Goal: Task Accomplishment & Management: Manage account settings

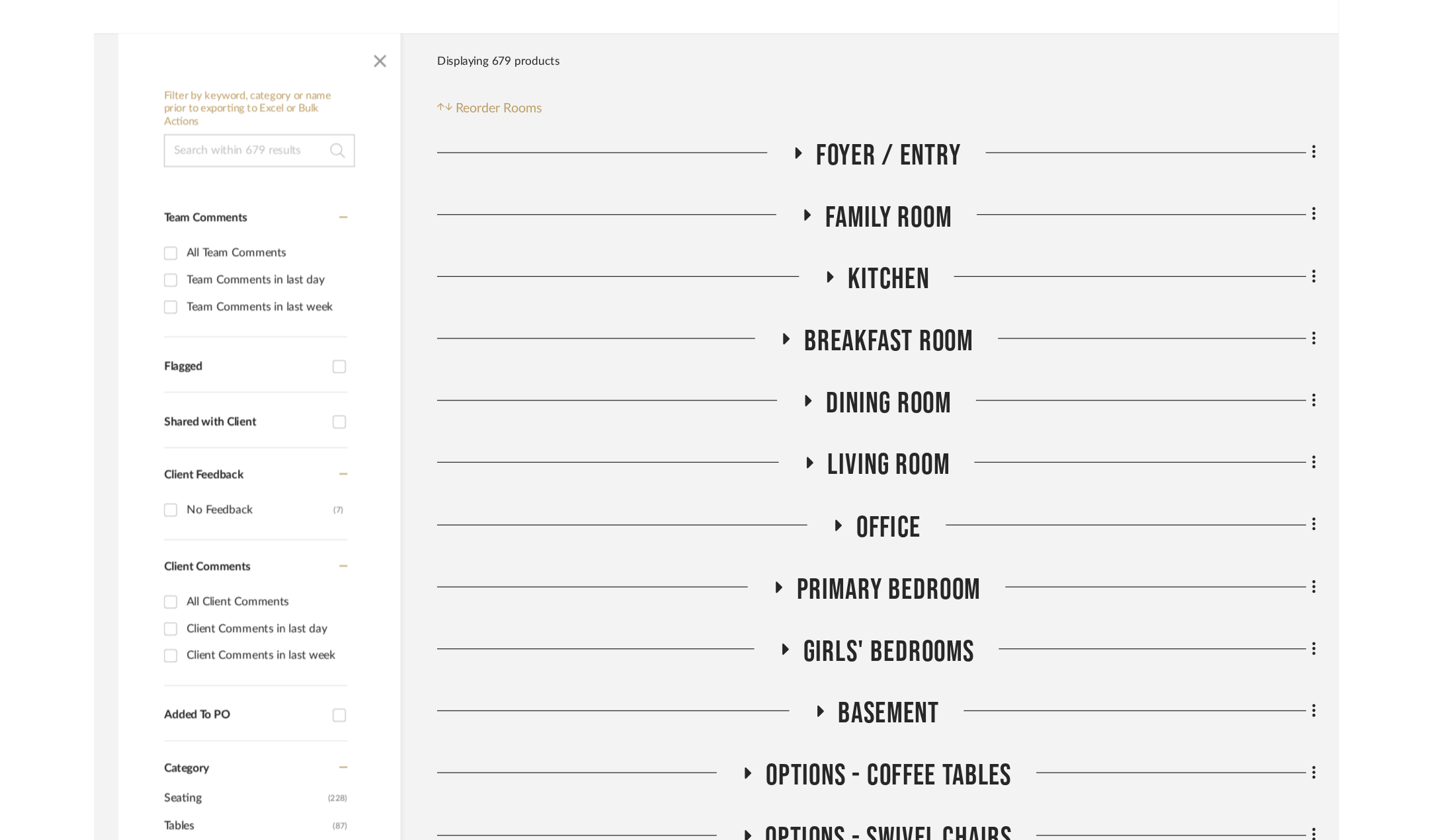
scroll to position [595, 0]
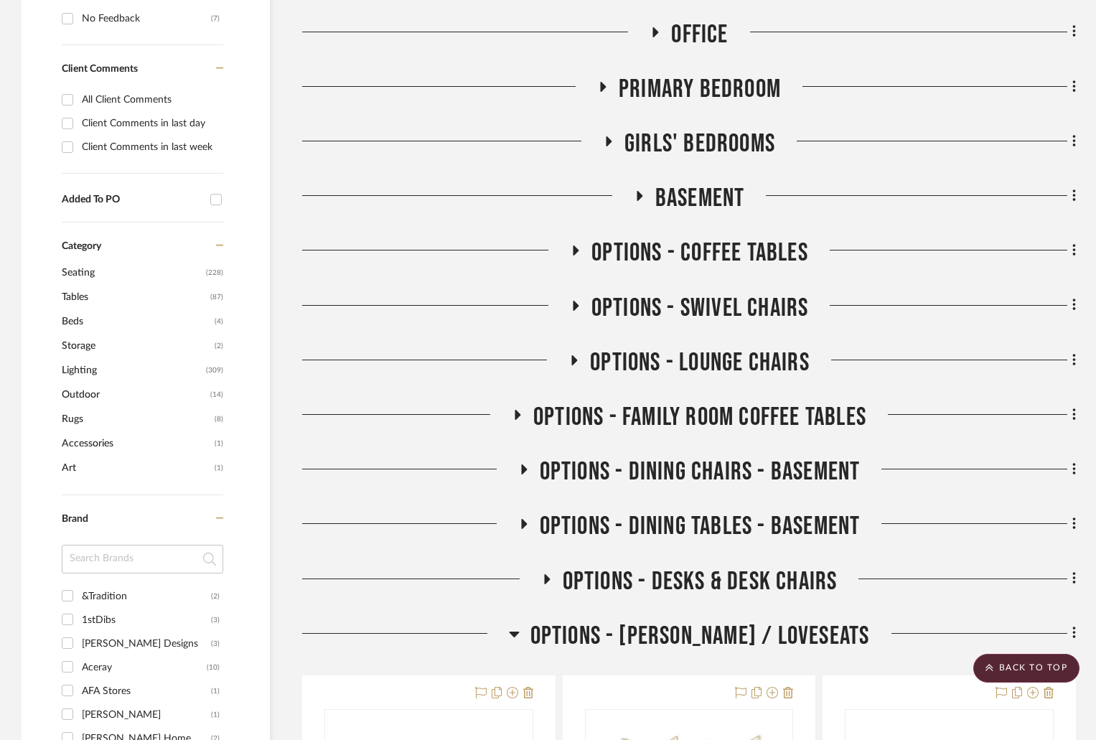
click at [576, 301] on icon at bounding box center [574, 305] width 17 height 11
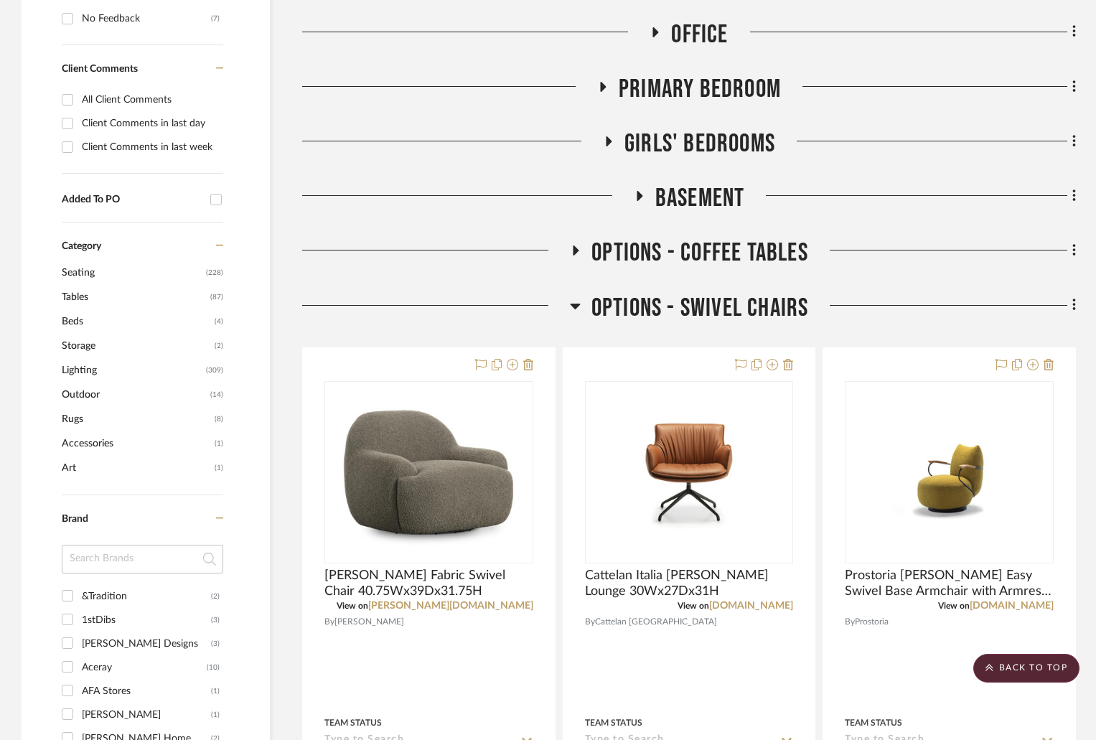
click at [576, 301] on icon at bounding box center [575, 305] width 11 height 17
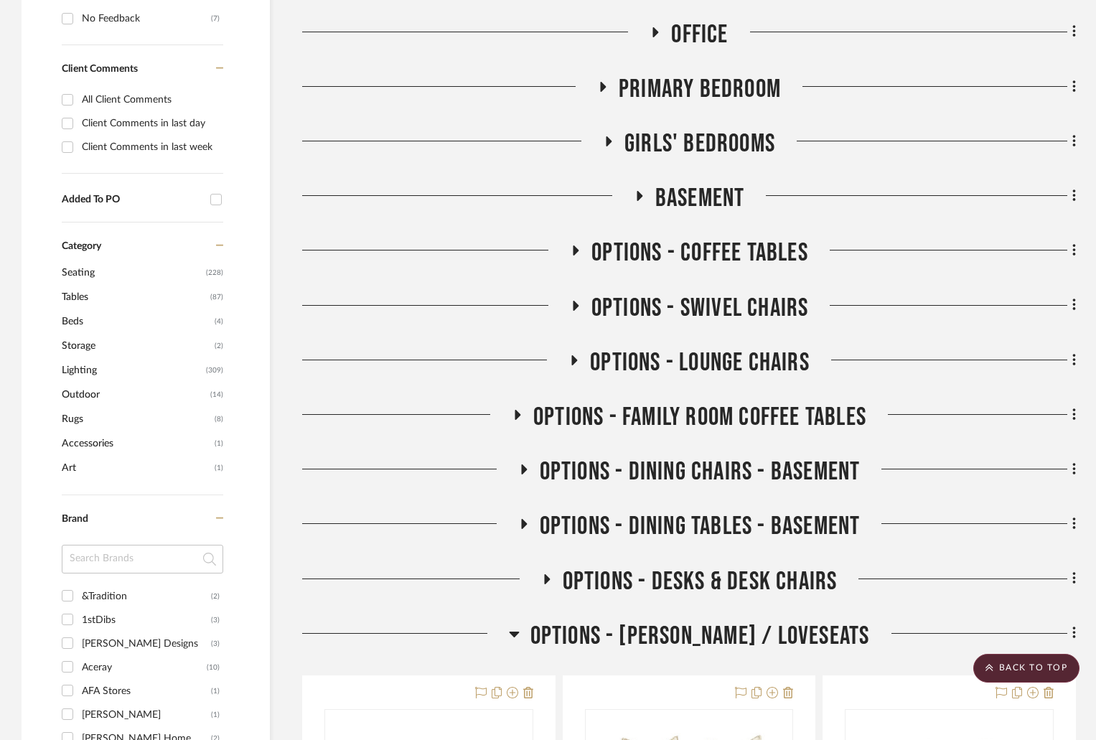
click at [577, 250] on icon at bounding box center [577, 250] width 6 height 10
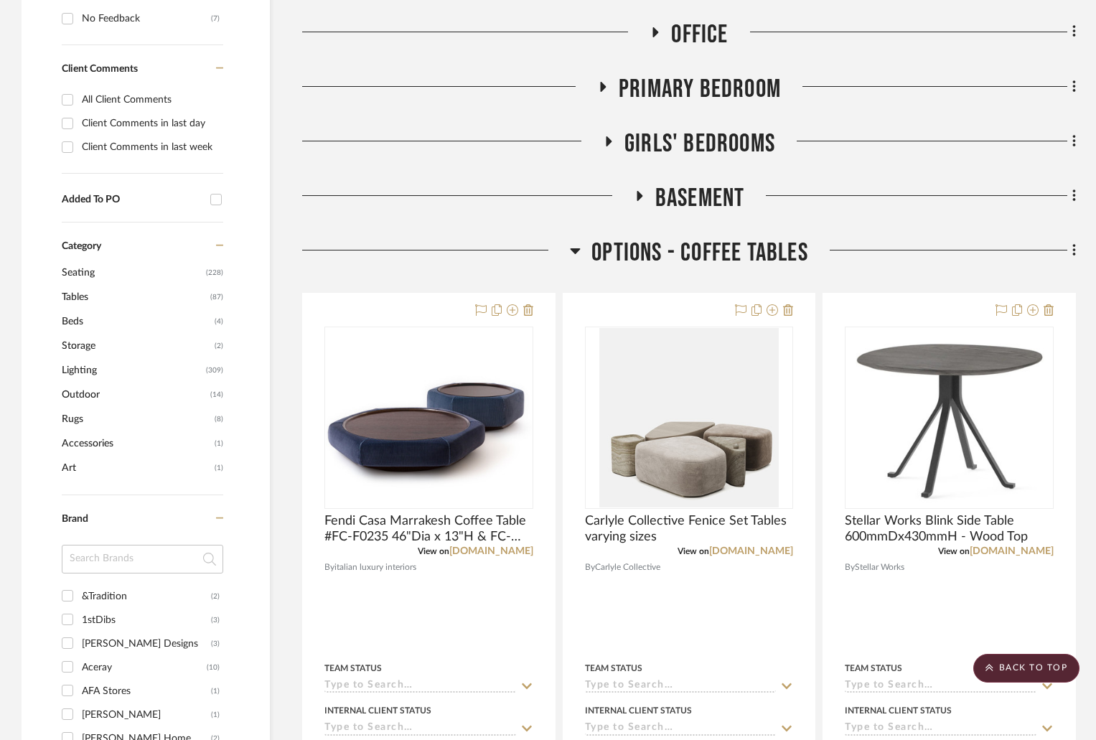
click at [577, 250] on icon at bounding box center [576, 251] width 10 height 6
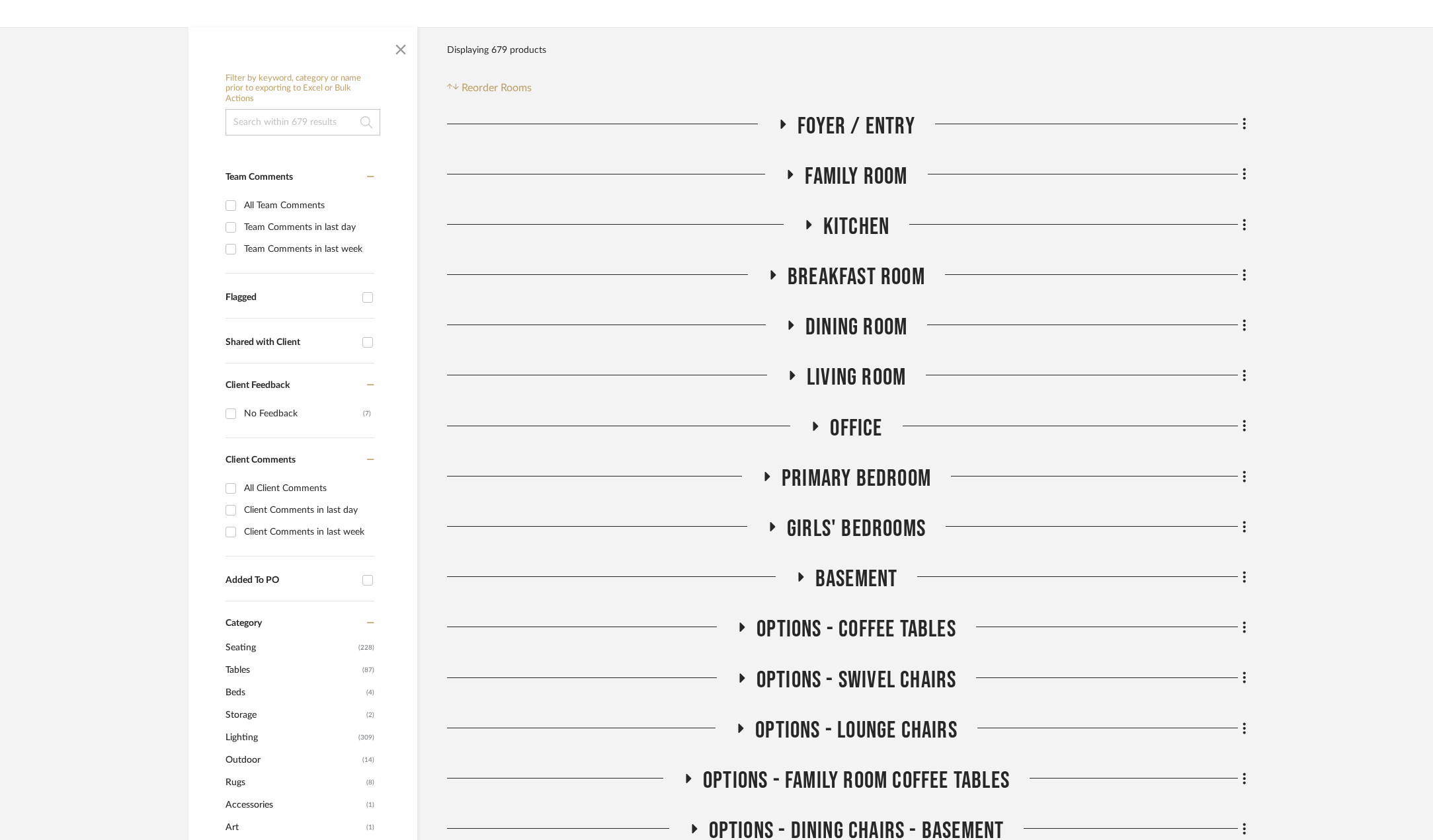
scroll to position [133, 0]
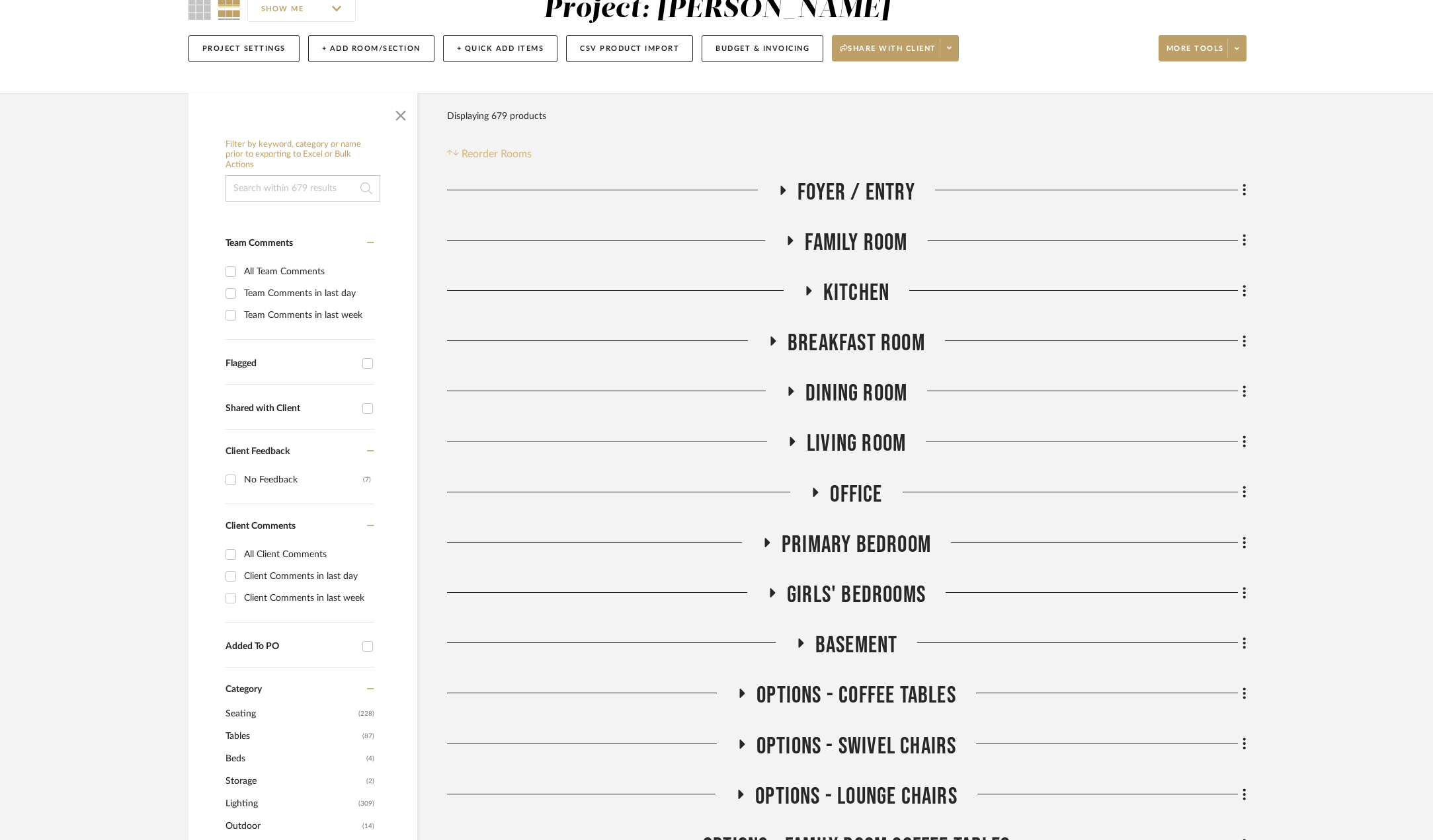
click at [500, 150] on span "Reorder Rooms" at bounding box center [497, 154] width 70 height 16
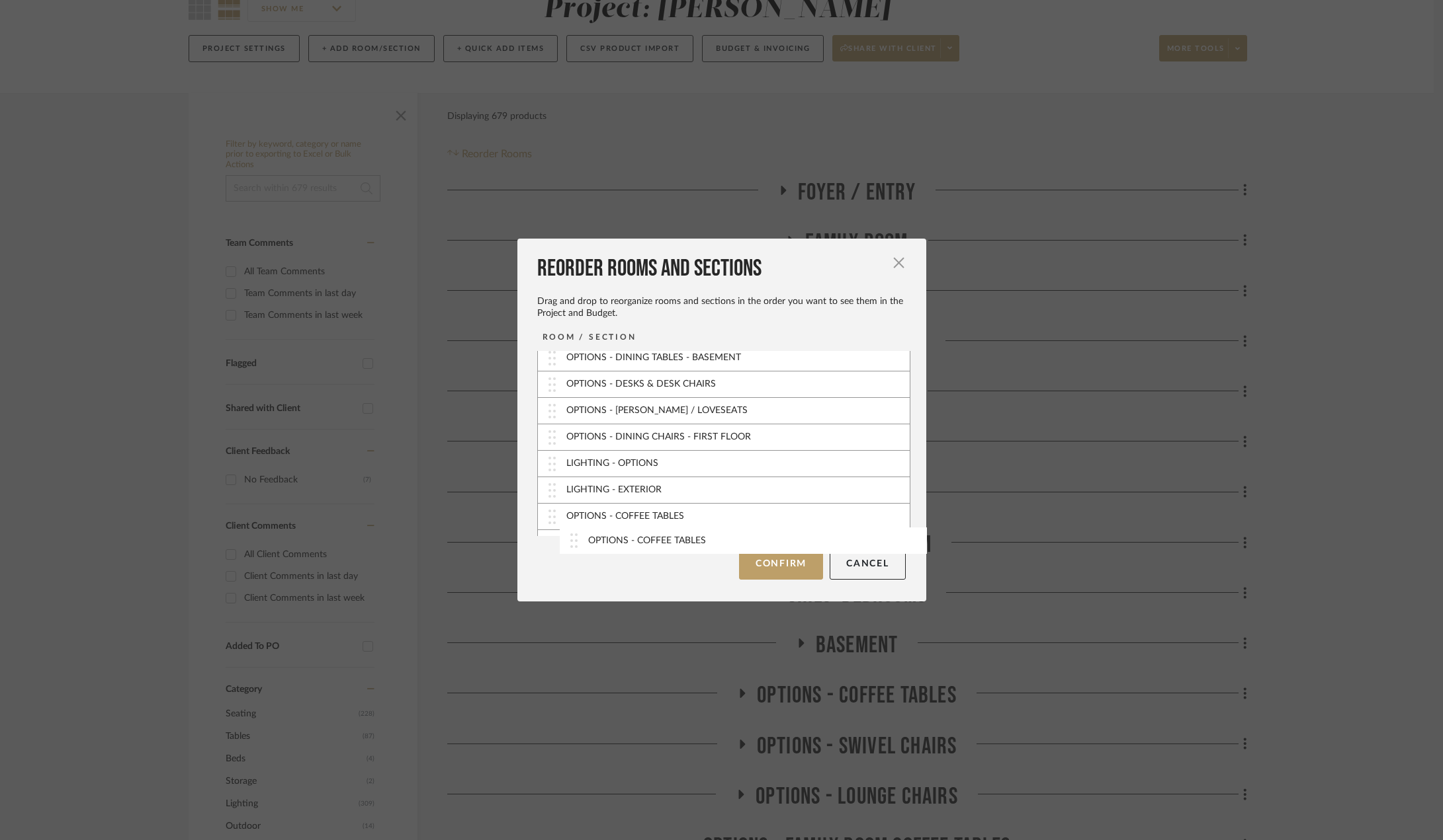
scroll to position [383, 0]
drag, startPoint x: 549, startPoint y: 498, endPoint x: 569, endPoint y: 552, distance: 57.6
drag, startPoint x: 837, startPoint y: 253, endPoint x: 828, endPoint y: 210, distance: 43.9
click at [828, 210] on div "Reorder Rooms and Sections Drag and drop to reorganize rooms and sections in th…" at bounding box center [722, 420] width 1443 height 840
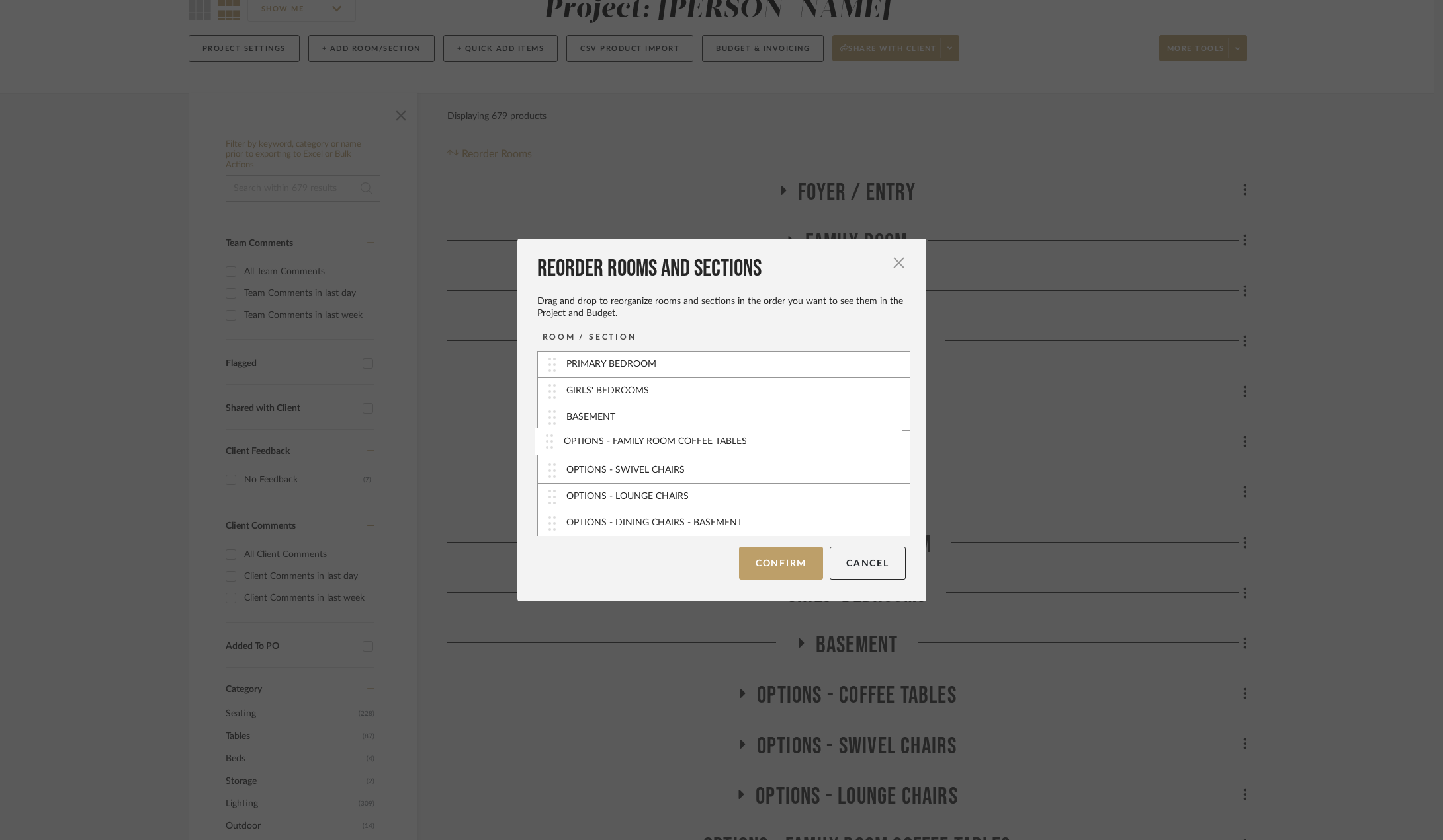
drag, startPoint x: 546, startPoint y: 495, endPoint x: 548, endPoint y: 437, distance: 58.0
drag, startPoint x: 549, startPoint y: 510, endPoint x: 555, endPoint y: 399, distance: 111.2
drag, startPoint x: 548, startPoint y: 472, endPoint x: 566, endPoint y: 419, distance: 56.0
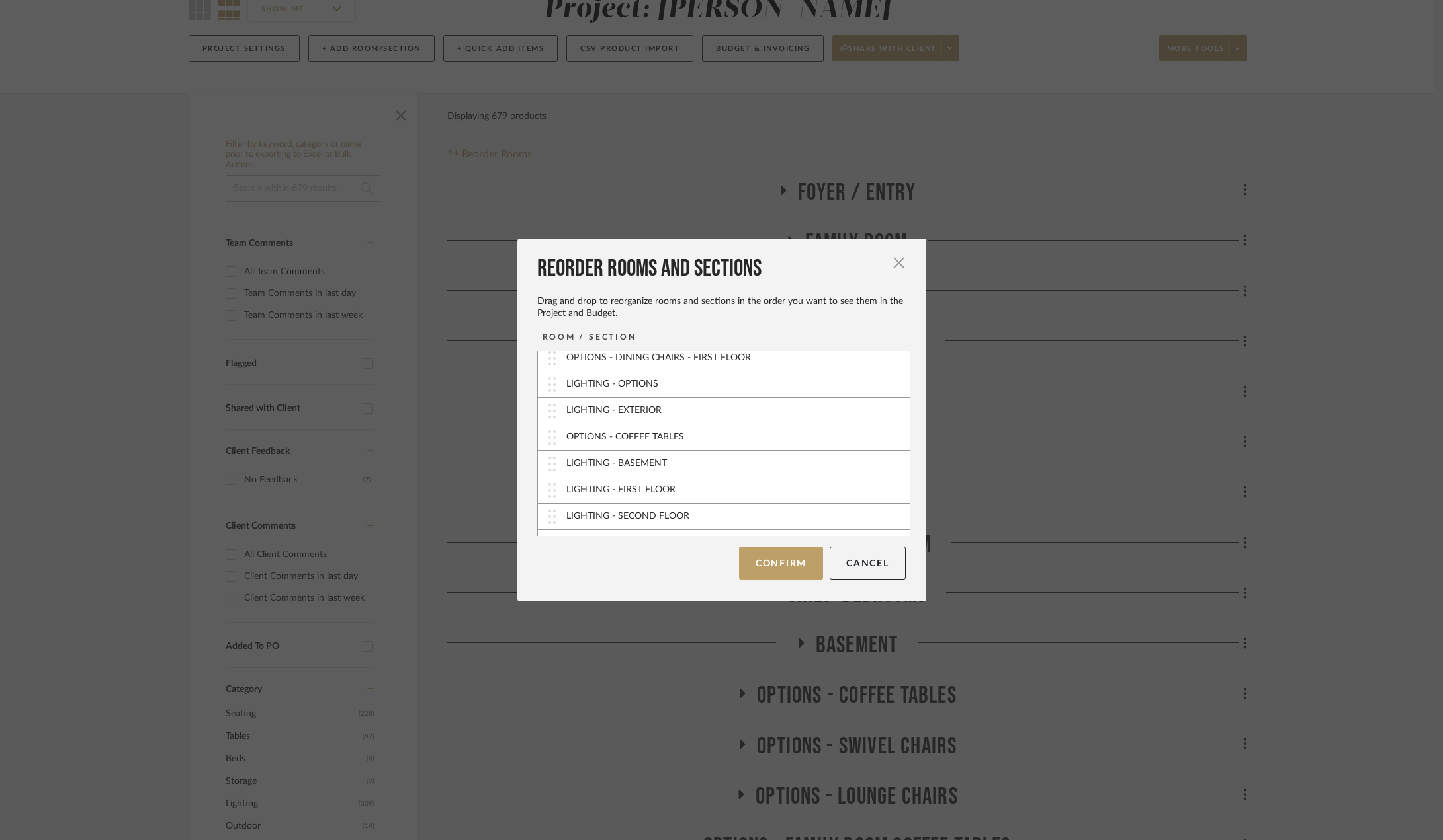
scroll to position [503, 0]
click at [783, 561] on button "Confirm" at bounding box center [780, 564] width 84 height 33
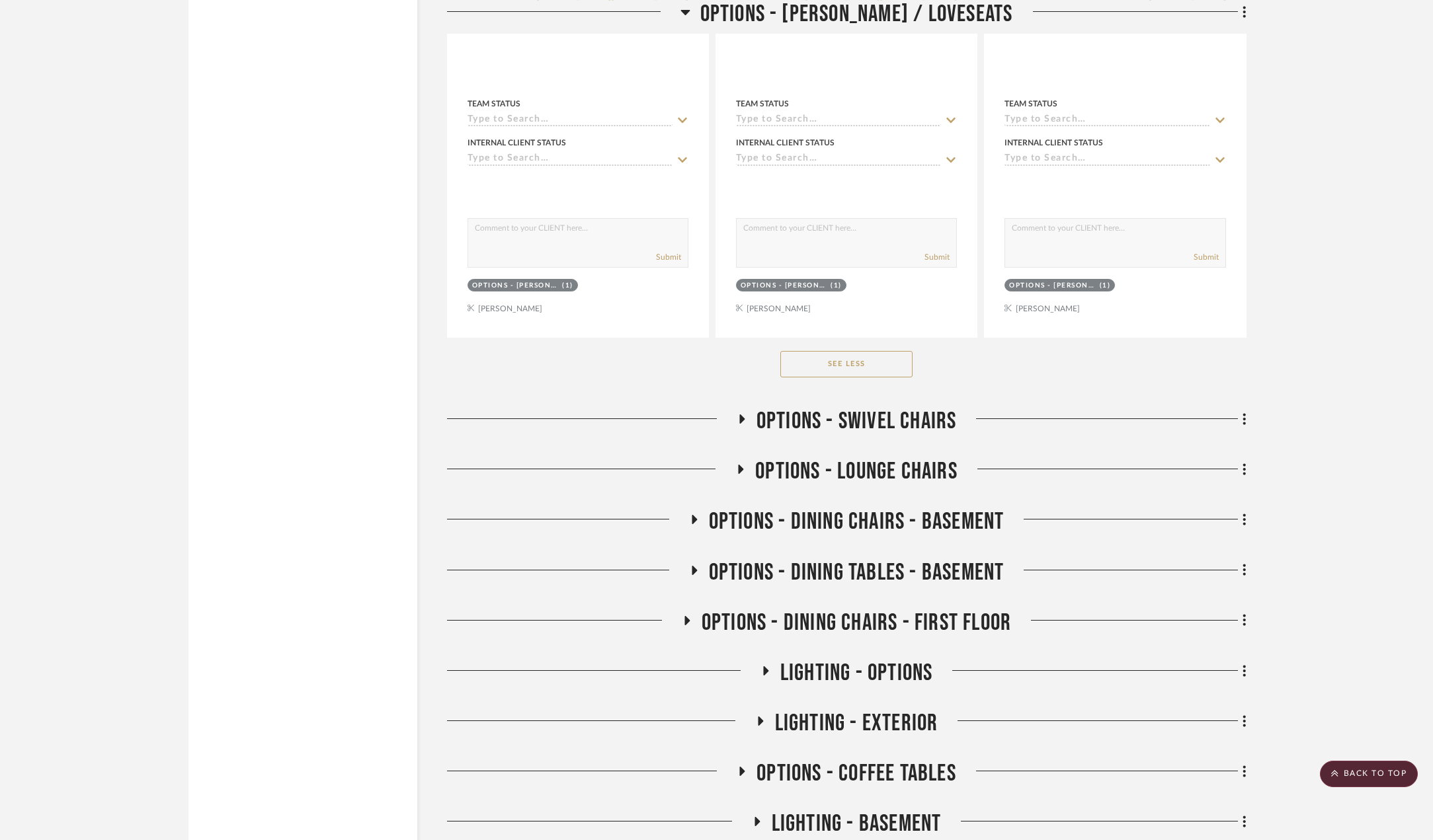
scroll to position [2644, 0]
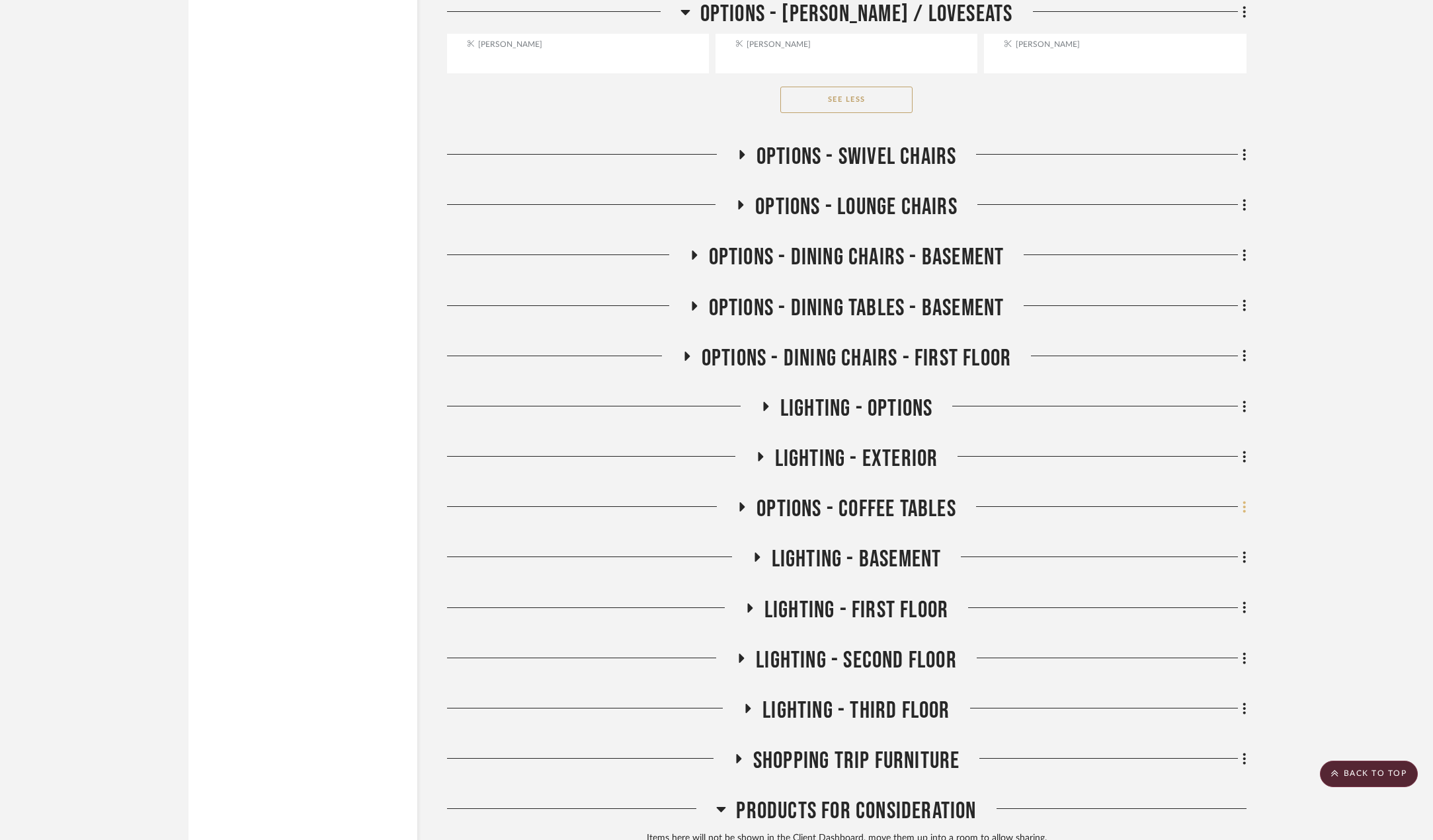
click at [1009, 506] on icon at bounding box center [1245, 508] width 4 height 15
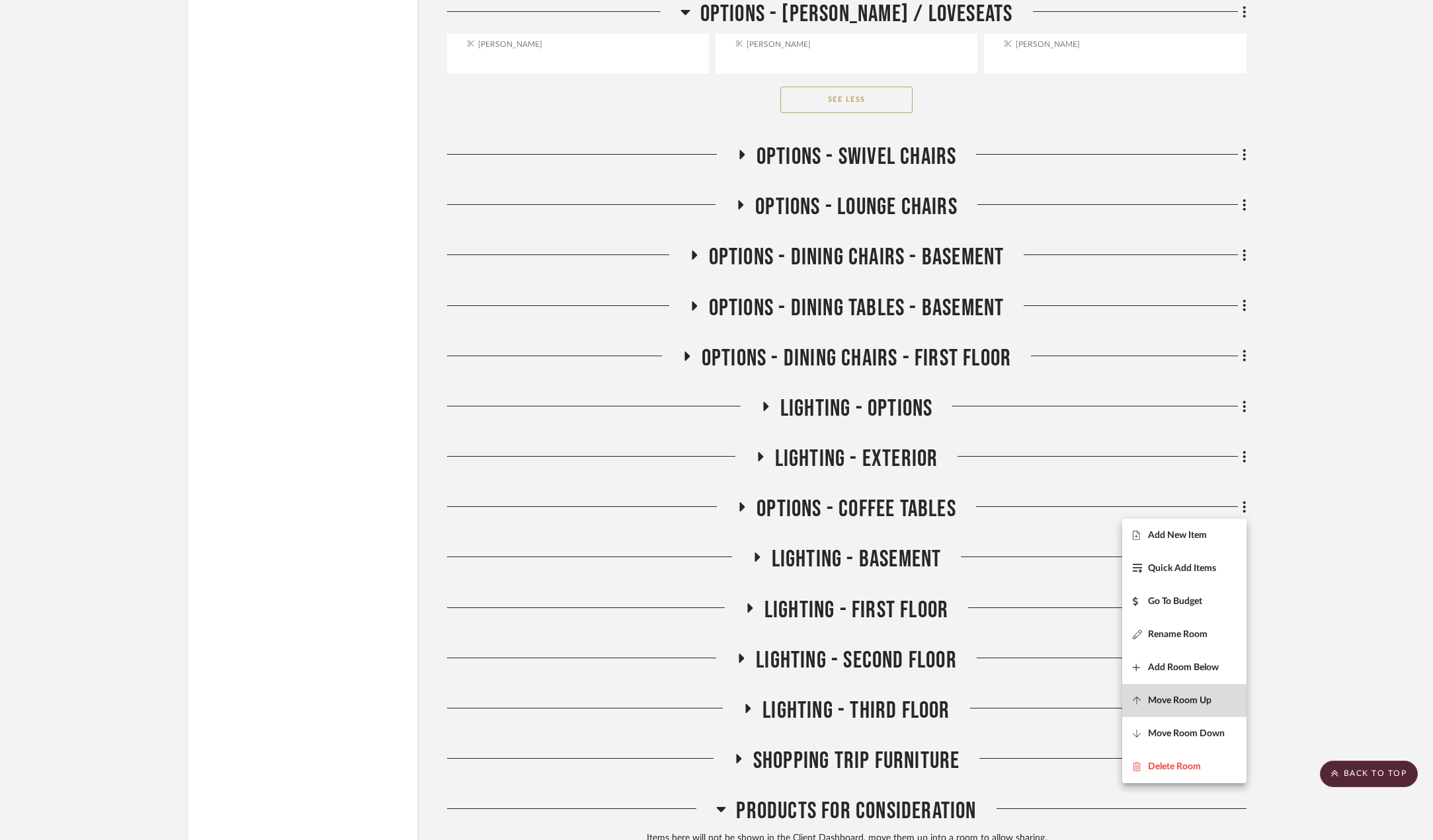
click at [1009, 681] on button "Move Room Up" at bounding box center [1184, 701] width 124 height 33
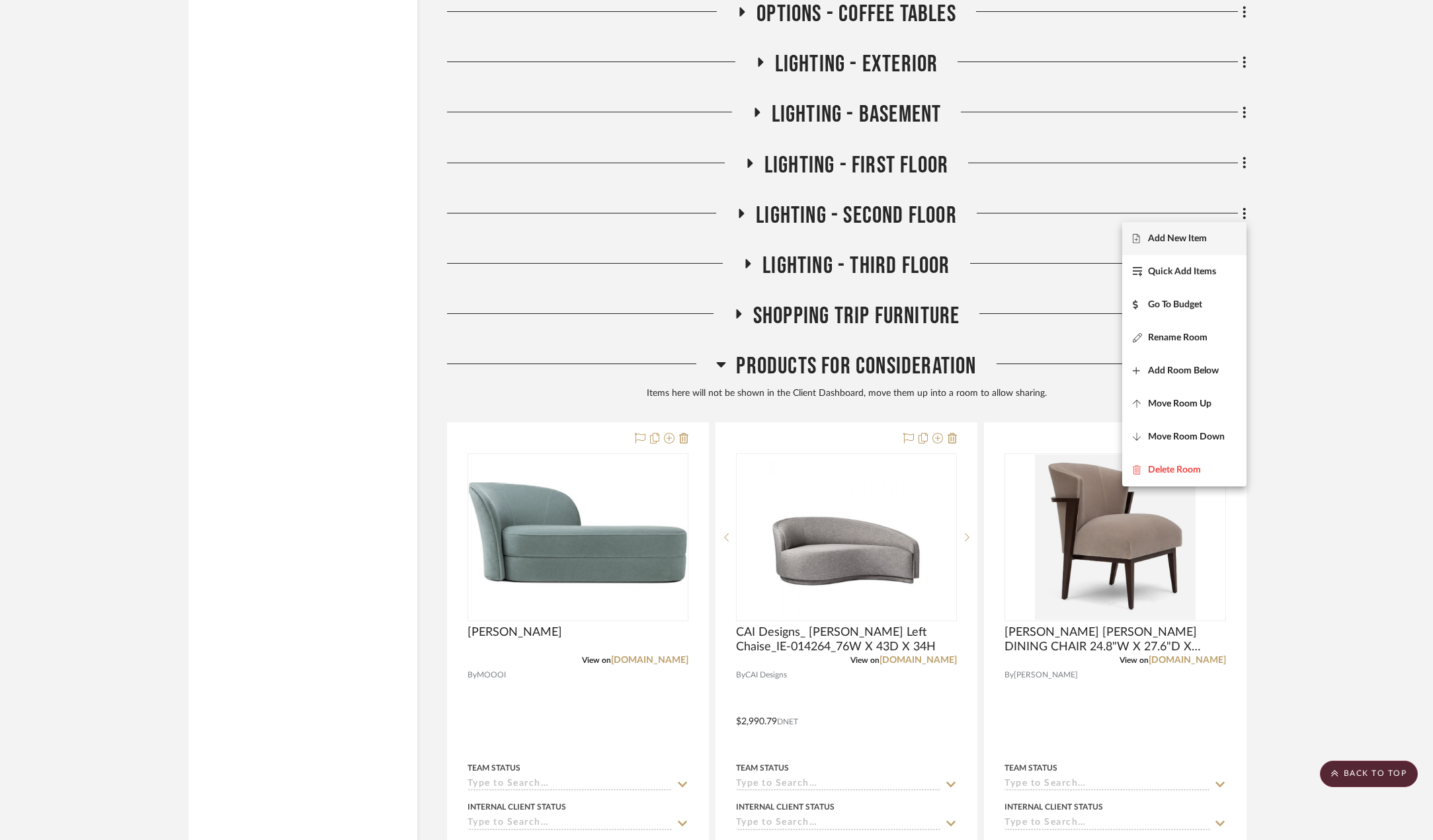
scroll to position [2891, 0]
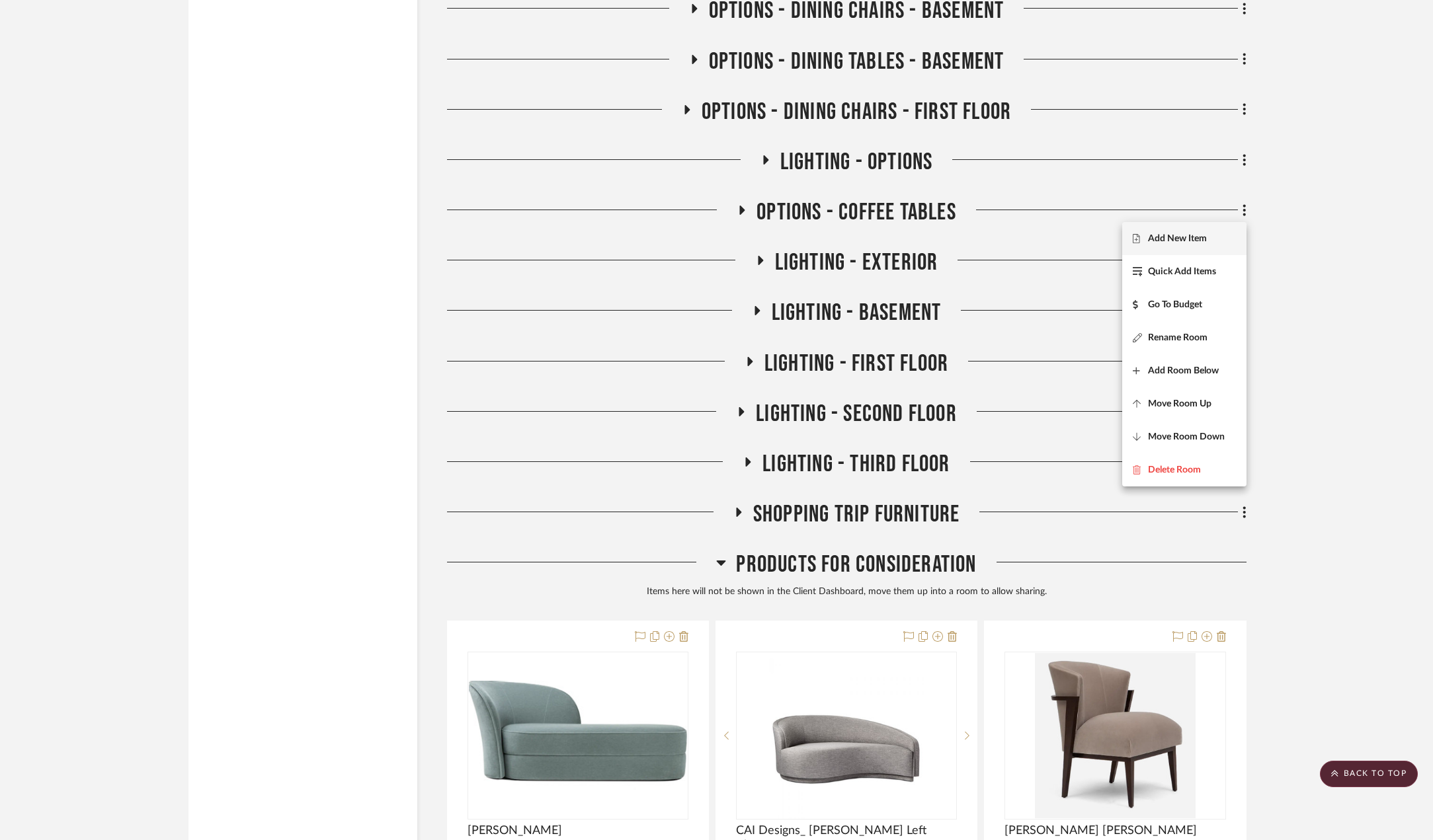
click at [1009, 385] on div at bounding box center [716, 420] width 1433 height 840
click at [1009, 210] on icon at bounding box center [1244, 210] width 3 height 11
click at [1009, 403] on span "Move Room Up" at bounding box center [1180, 404] width 64 height 11
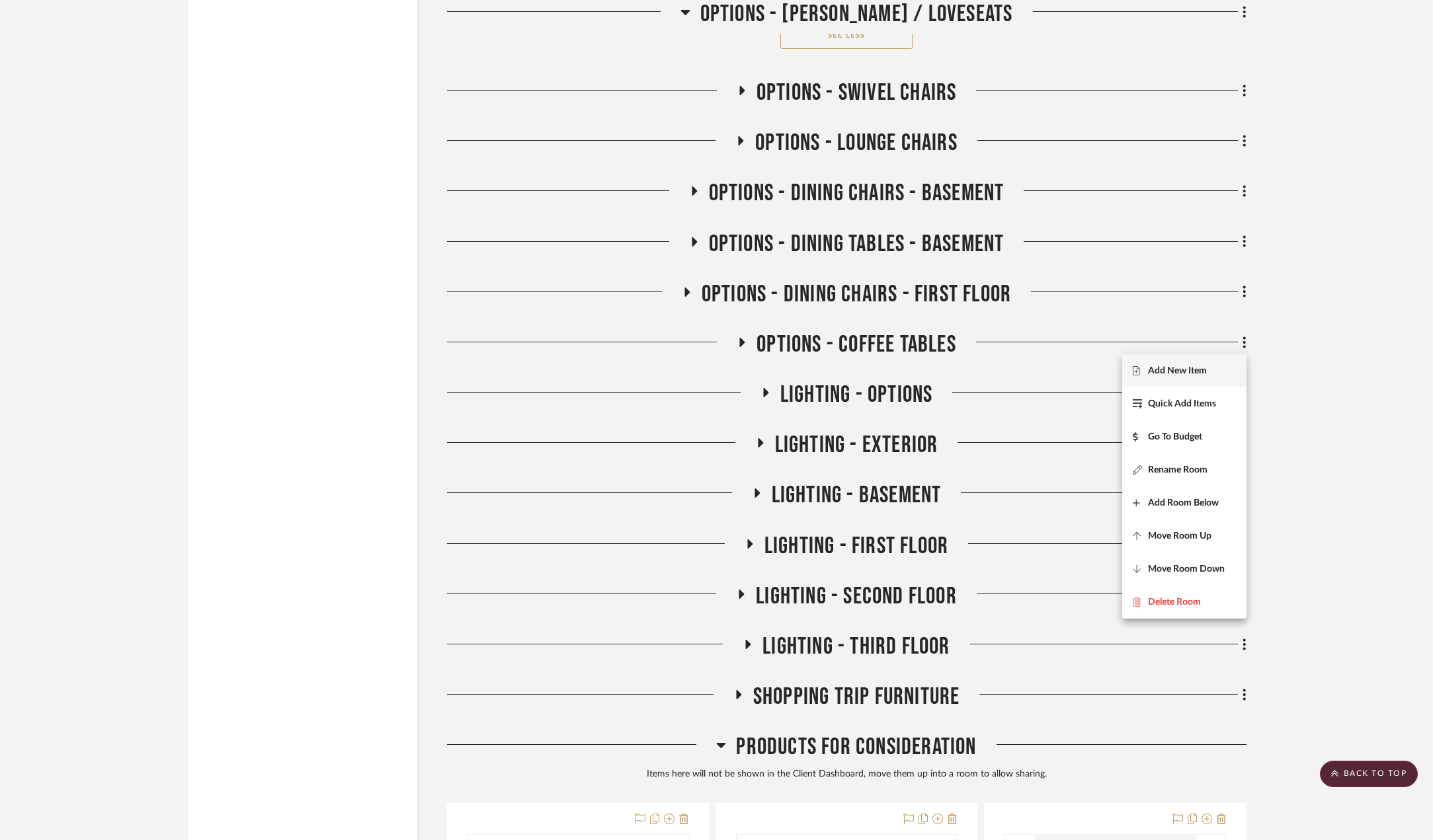
scroll to position [2576, 0]
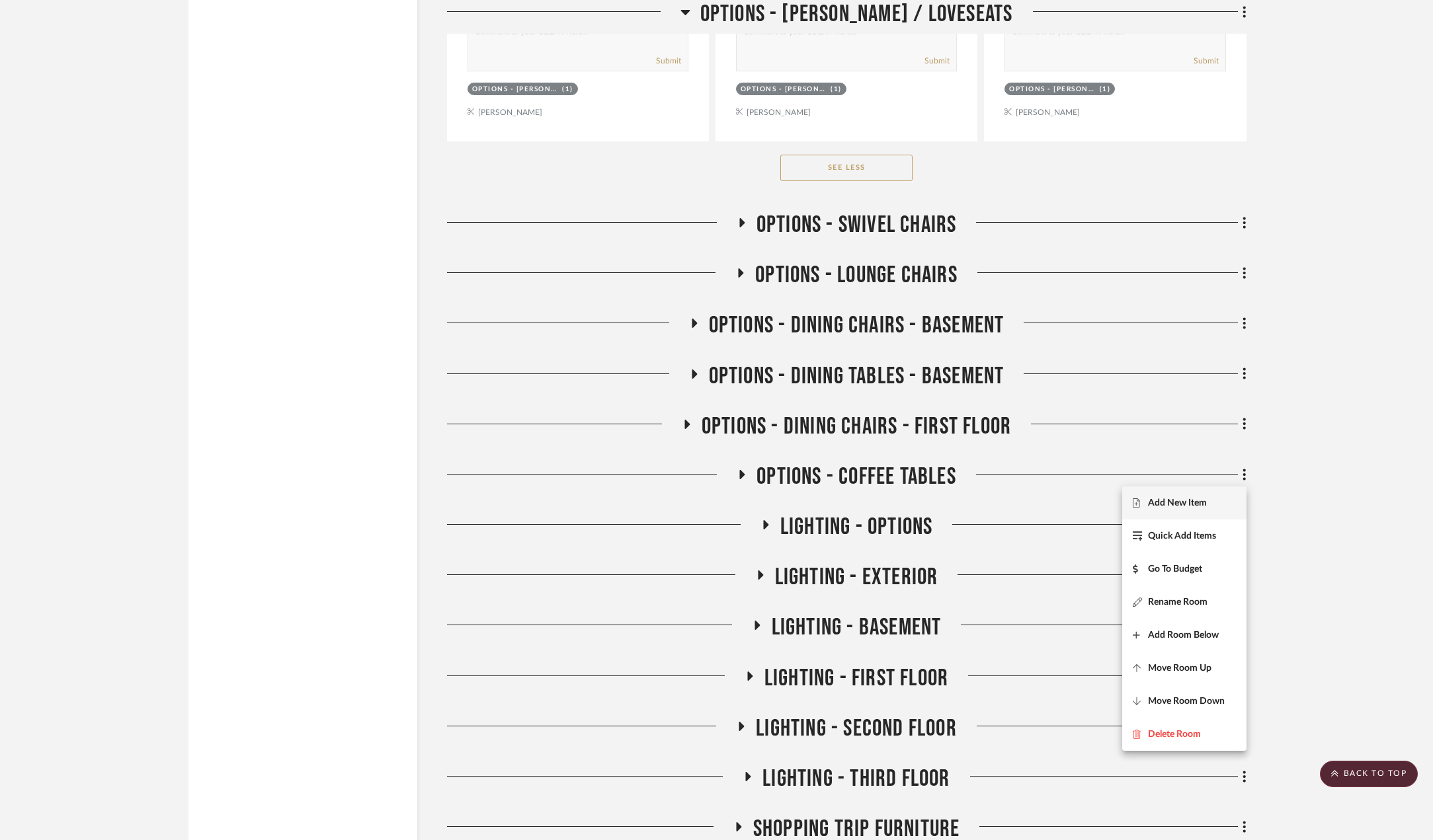
click at [1009, 493] on div at bounding box center [716, 420] width 1433 height 840
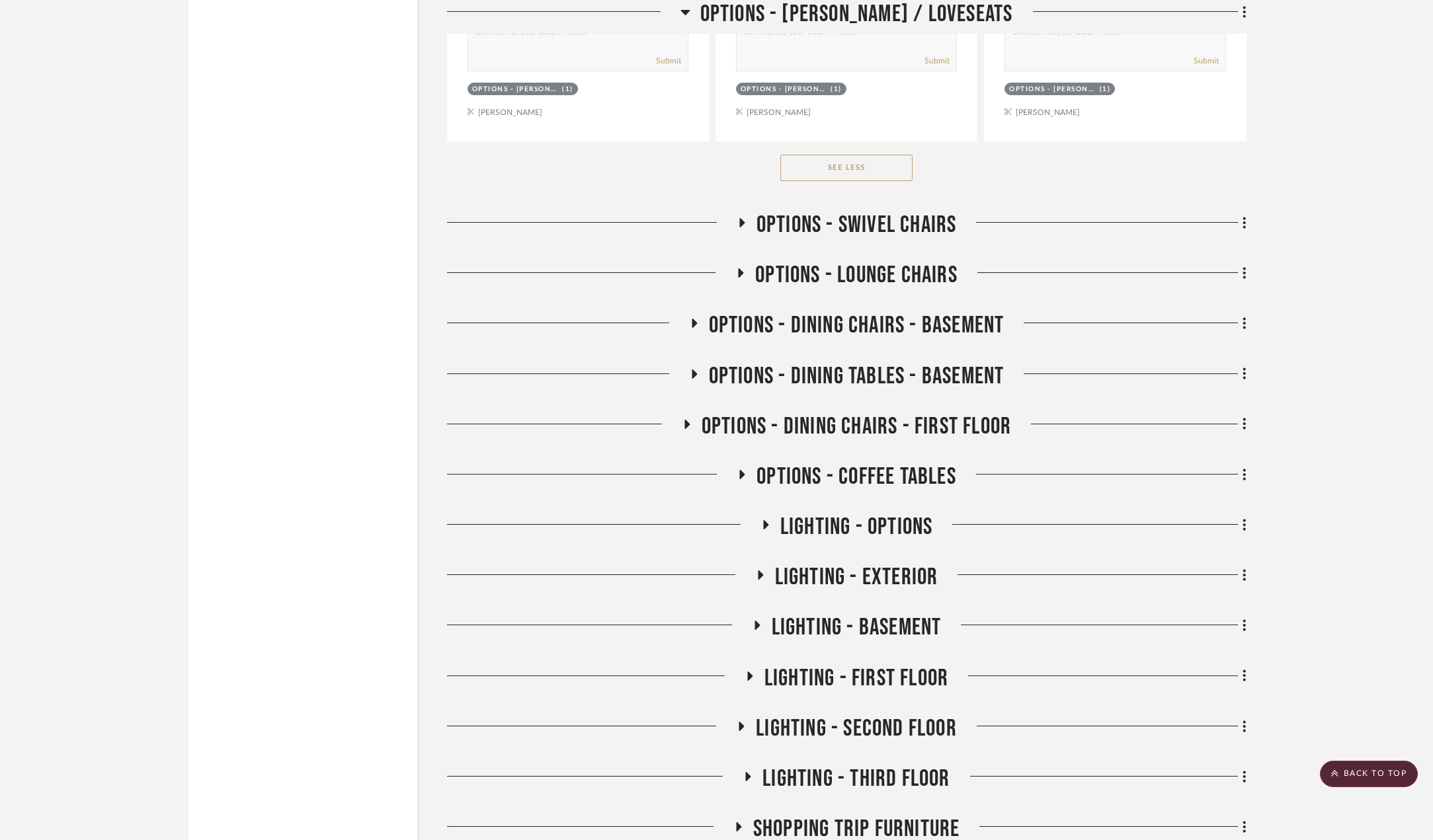
scroll to position [2841, 0]
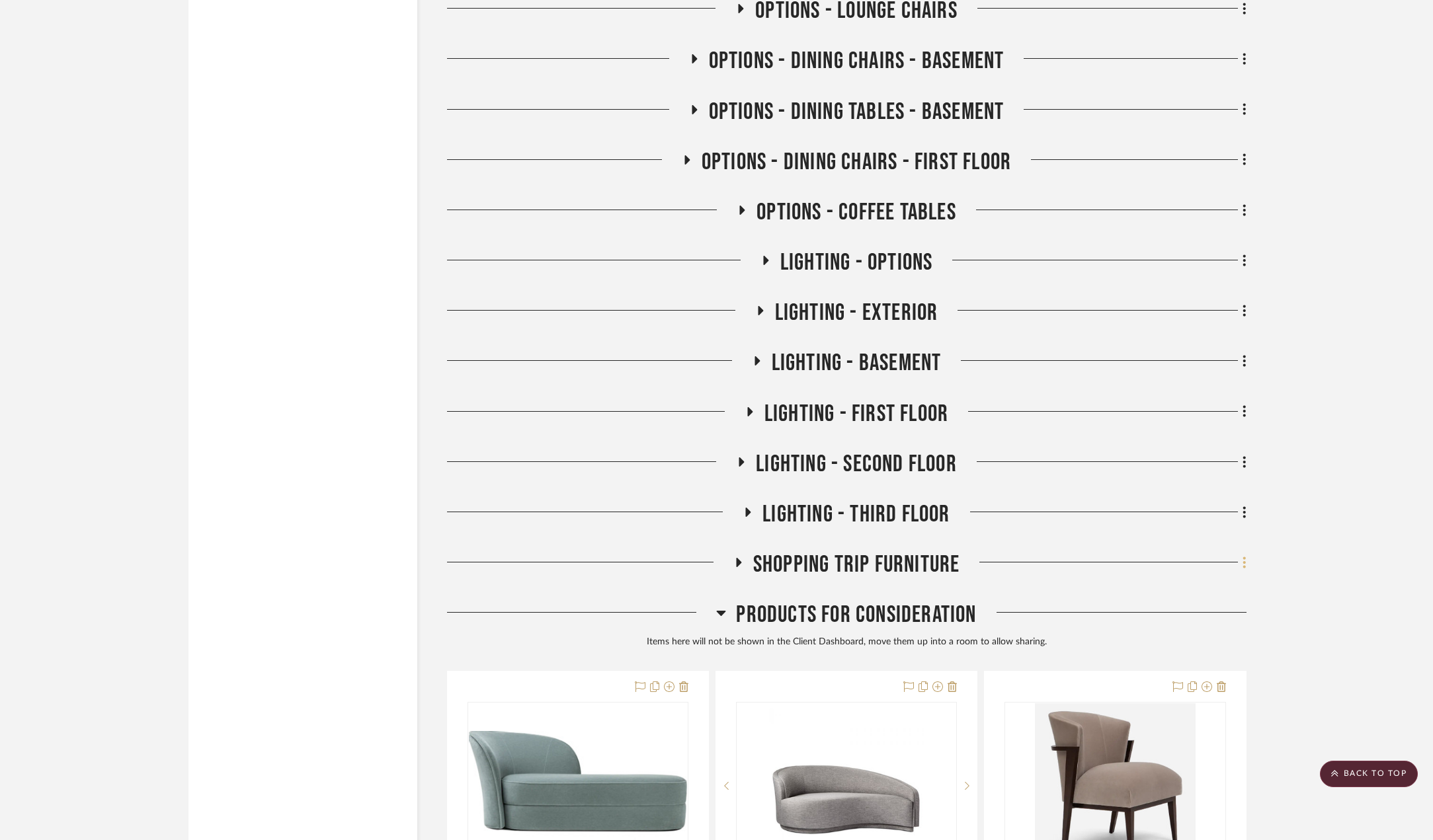
click at [1009, 561] on icon at bounding box center [1245, 563] width 4 height 15
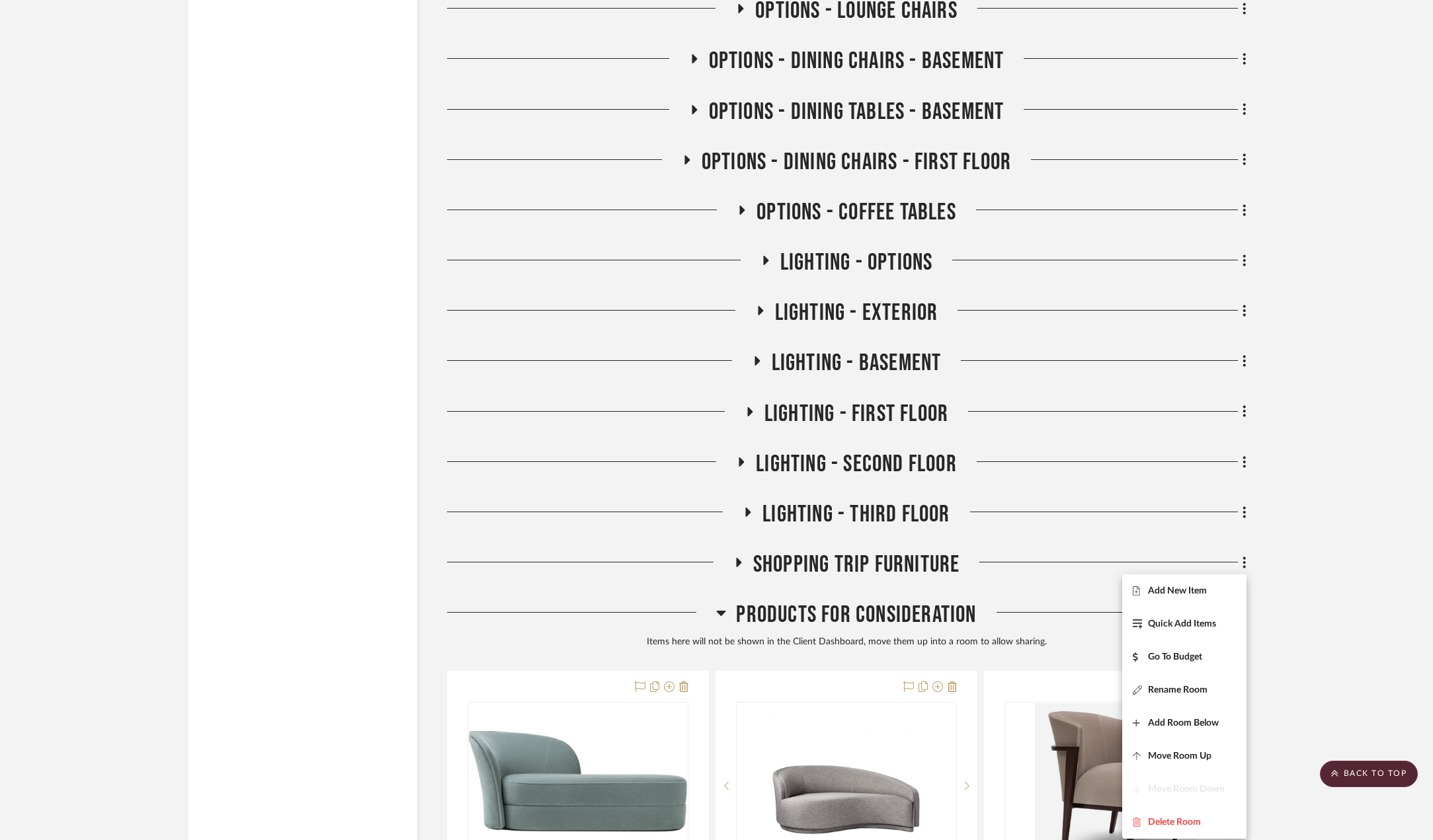
click at [1009, 573] on div at bounding box center [716, 420] width 1433 height 840
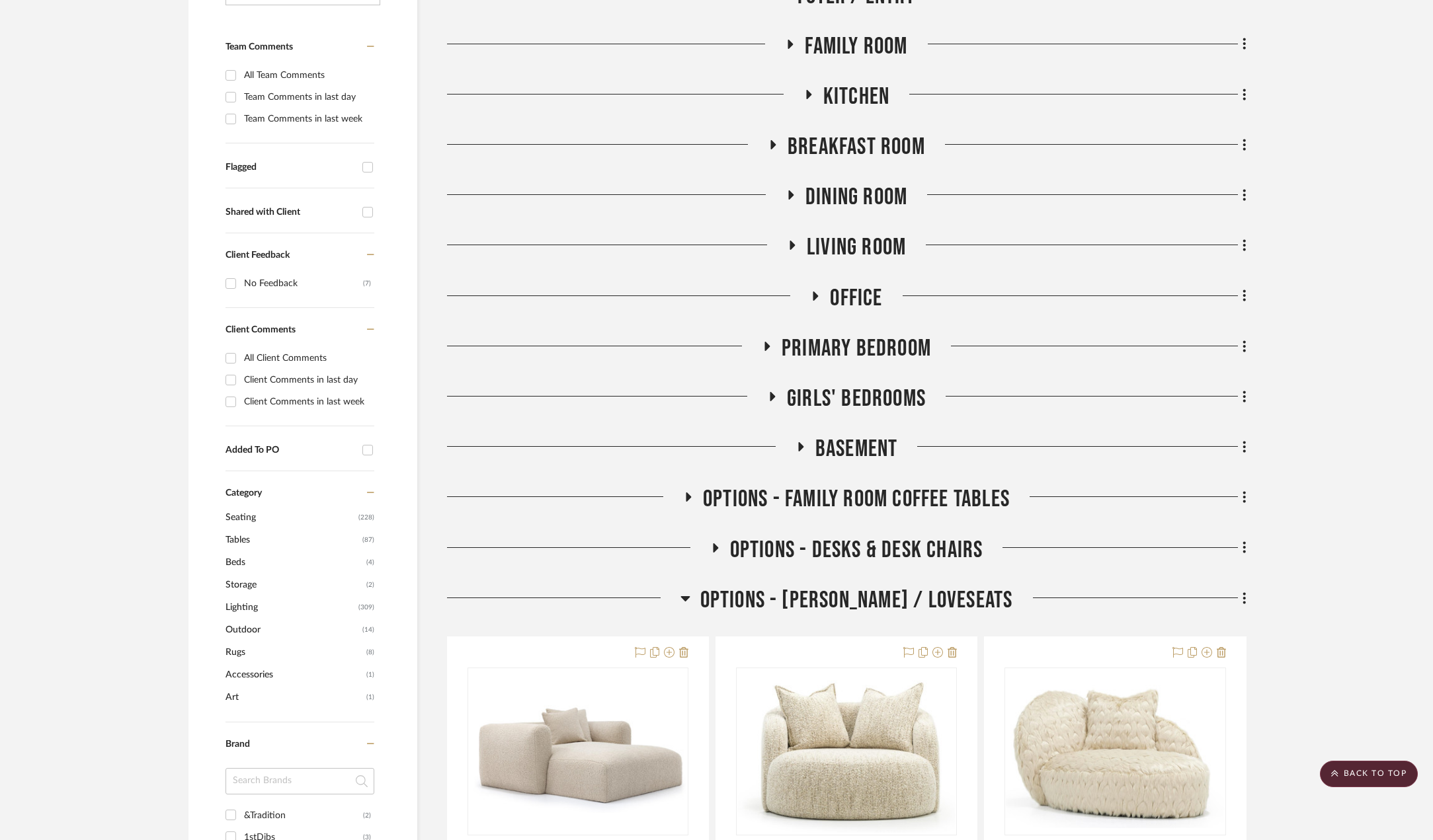
scroll to position [0, 0]
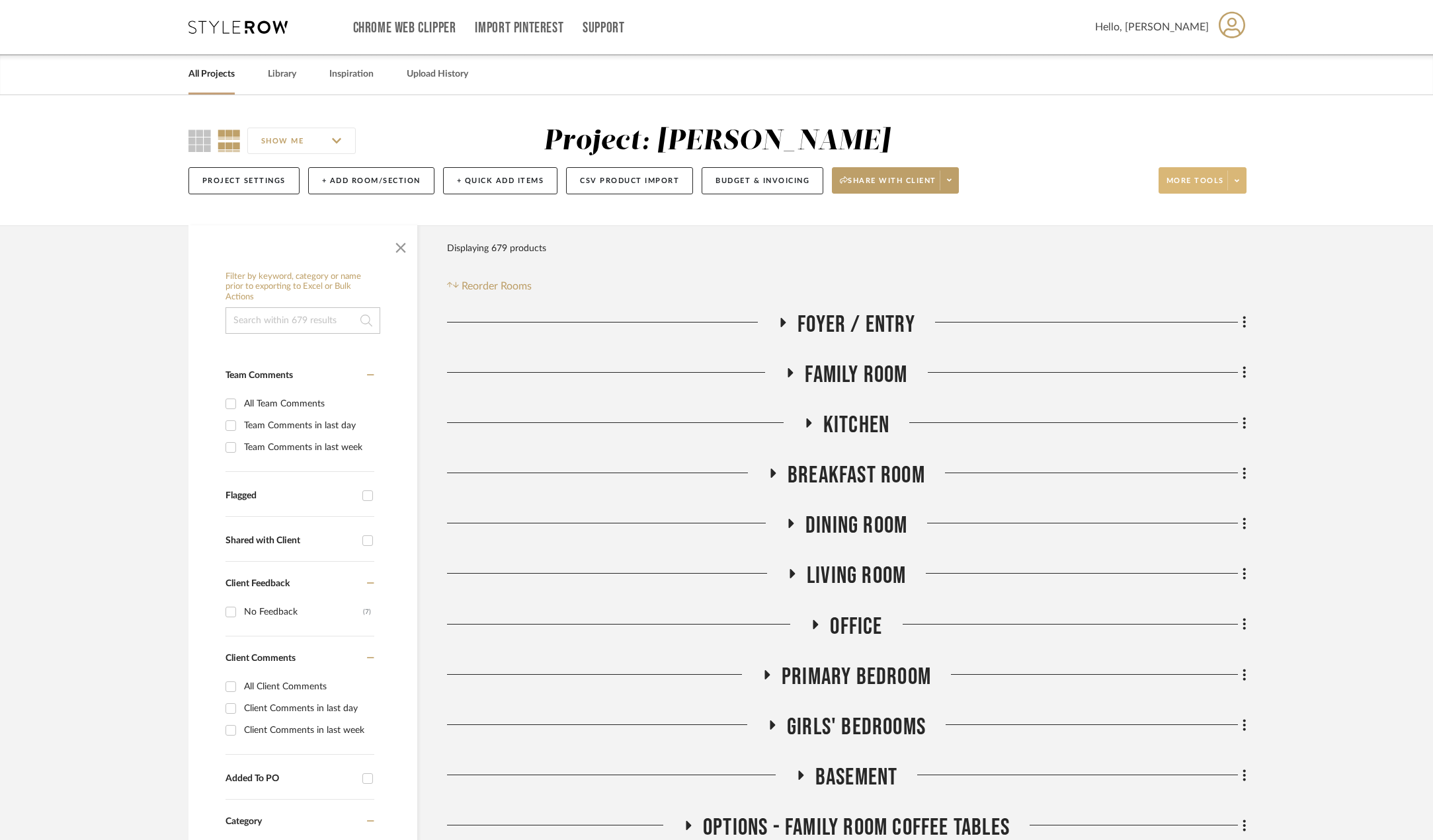
click at [1009, 176] on span at bounding box center [1237, 181] width 18 height 20
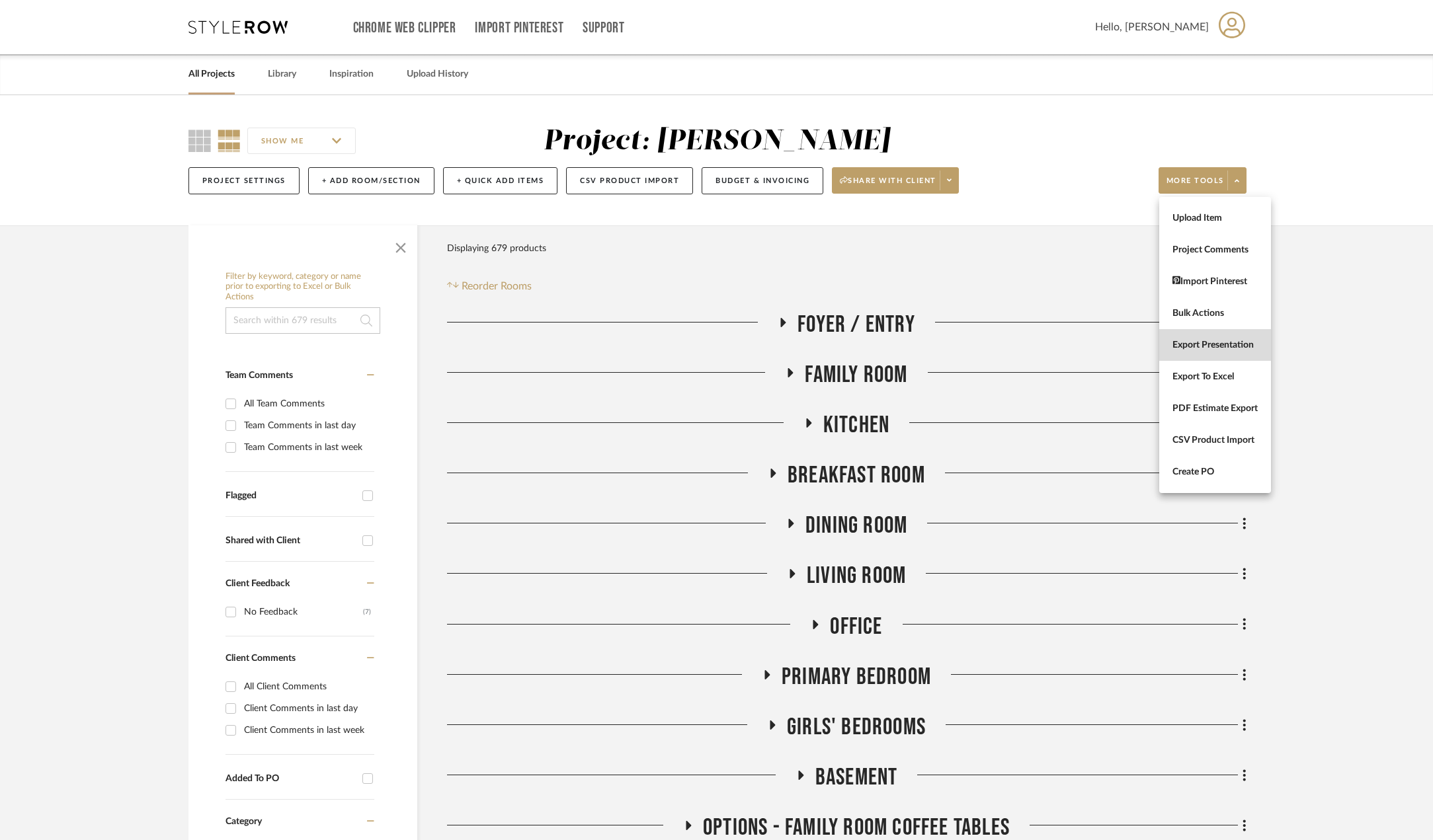
click at [1009, 339] on button "Export Presentation" at bounding box center [1215, 344] width 112 height 31
